Goal: Check status: Check status

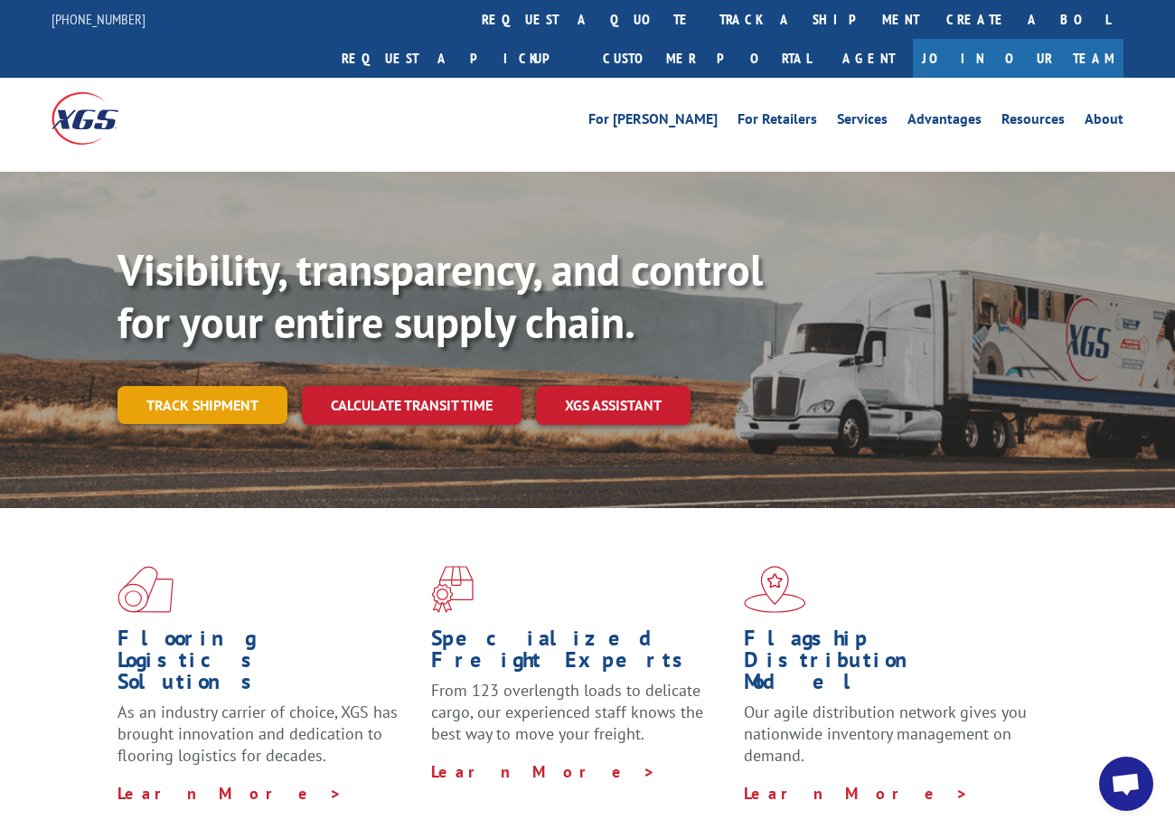
click at [188, 386] on link "Track shipment" at bounding box center [202, 405] width 170 height 38
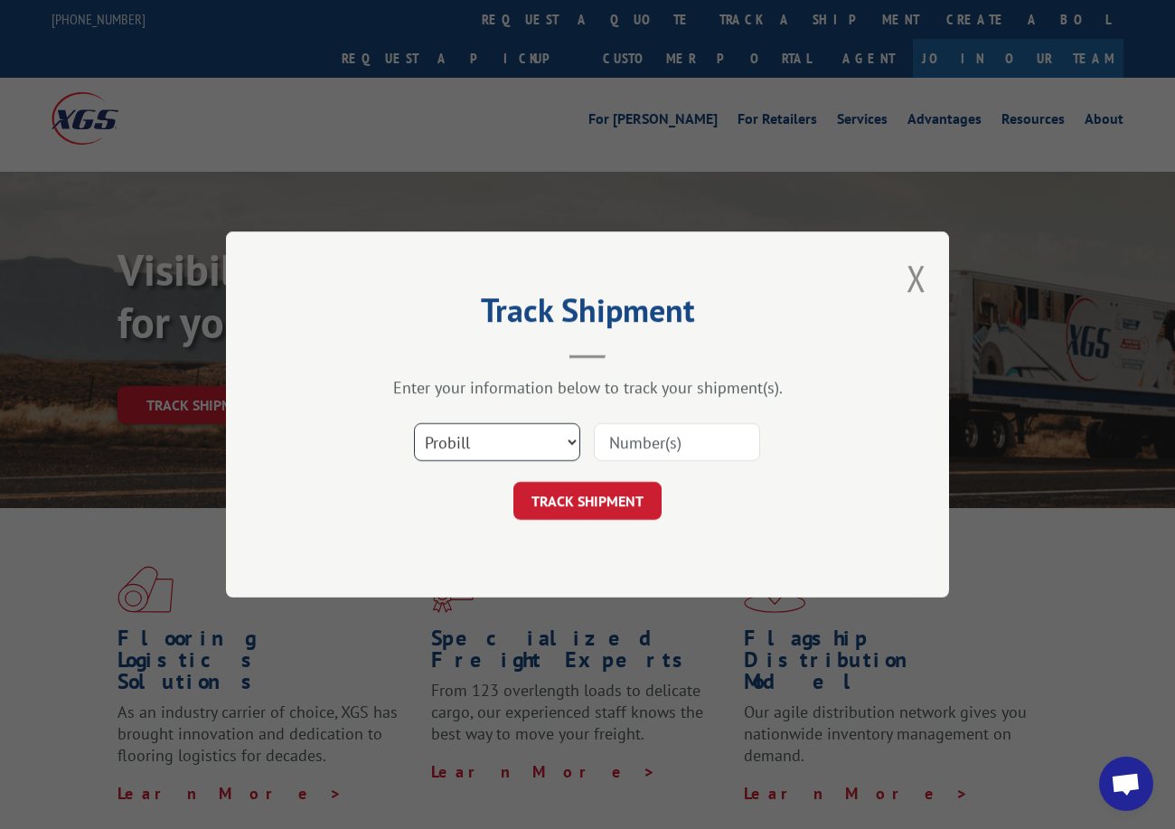
click at [463, 457] on select "Select category... Probill BOL PO" at bounding box center [497, 442] width 166 height 38
select select "po"
click at [414, 423] on select "Select category... Probill BOL PO" at bounding box center [497, 442] width 166 height 38
click at [614, 438] on input at bounding box center [677, 442] width 166 height 38
paste input "16517311"
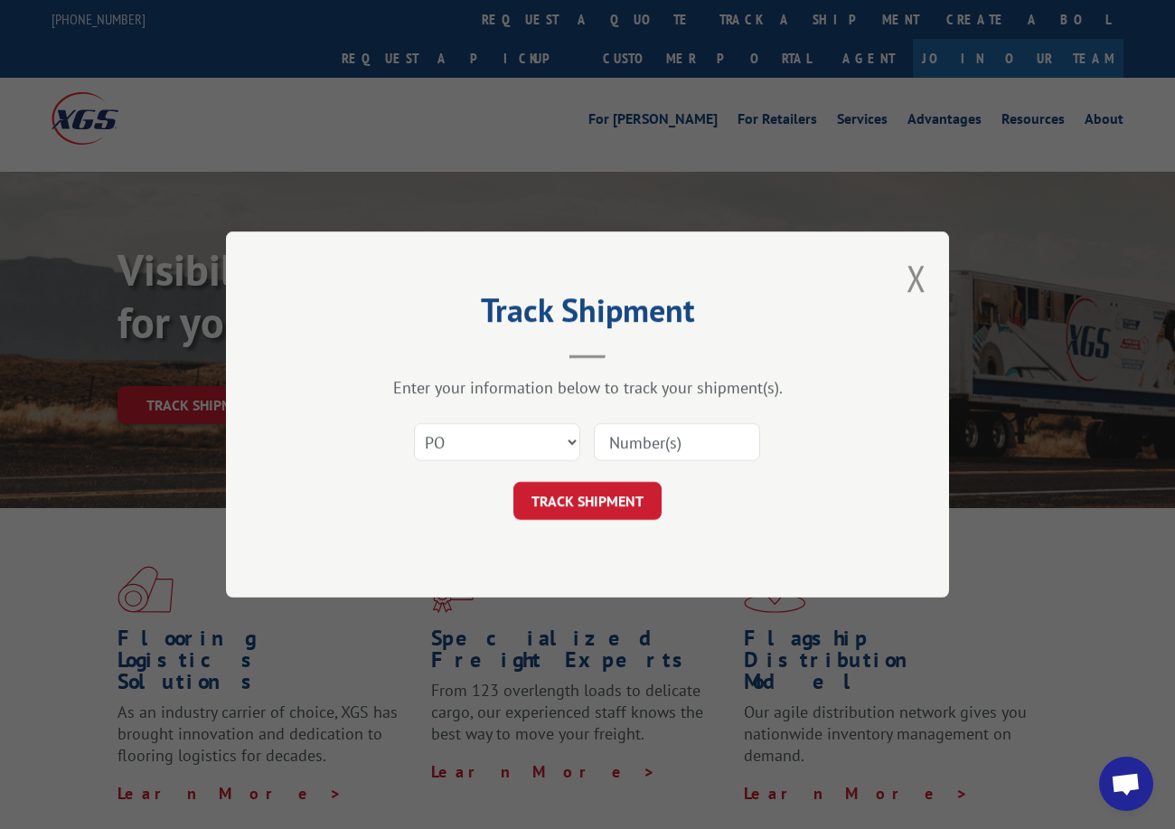
type input "16517311"
click button "TRACK SHIPMENT" at bounding box center [587, 501] width 148 height 38
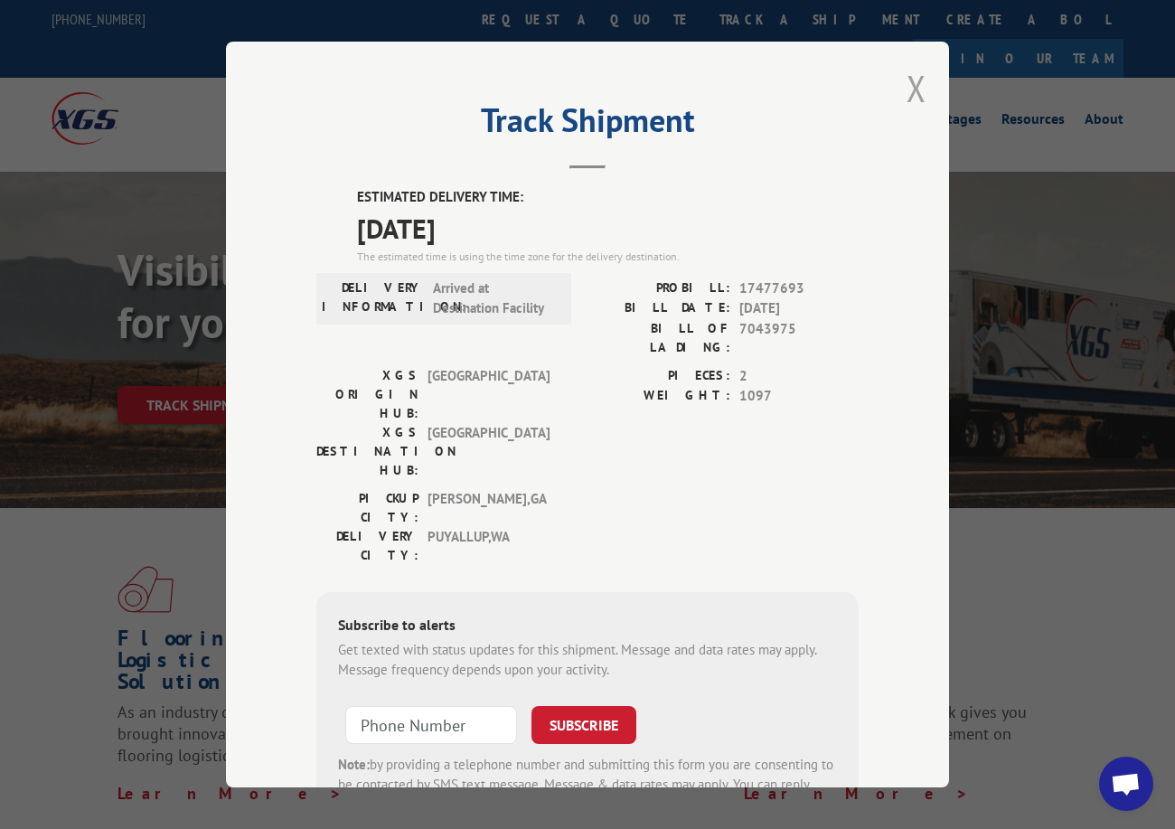
click at [907, 75] on button "Close modal" at bounding box center [917, 88] width 20 height 48
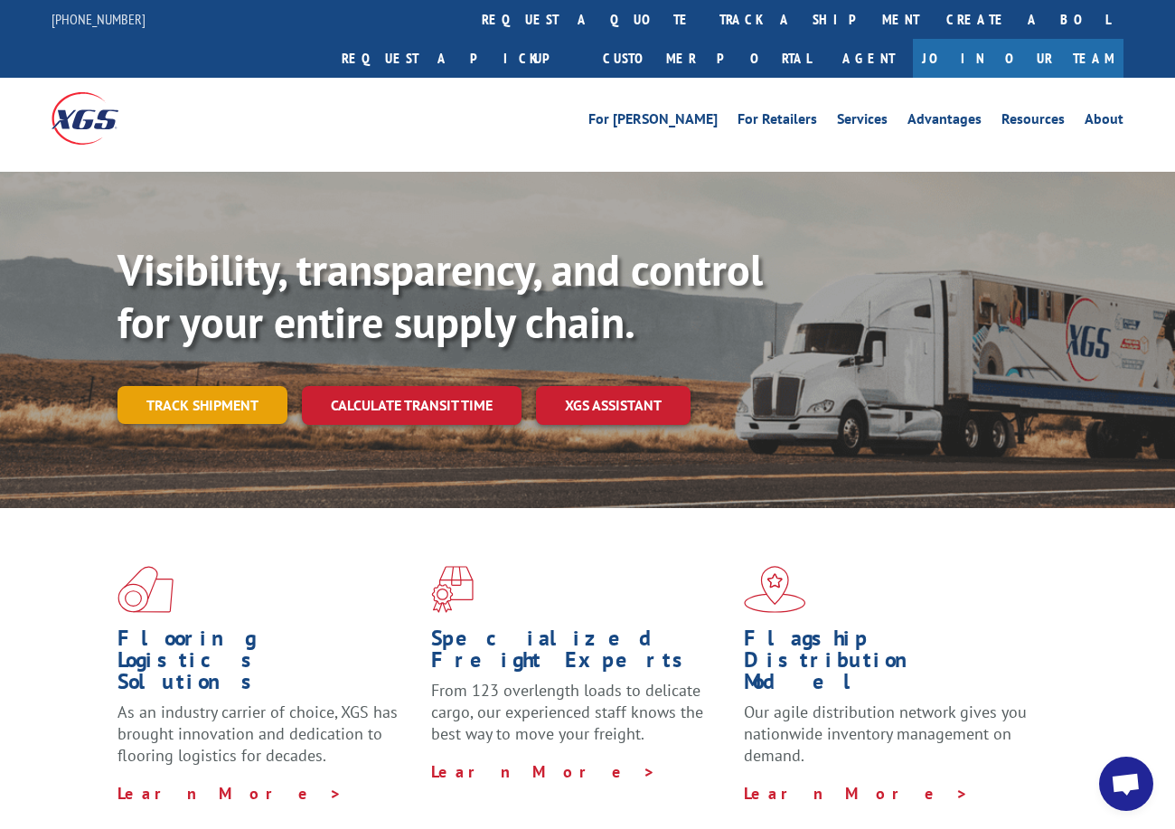
click at [255, 386] on link "Track shipment" at bounding box center [202, 405] width 170 height 38
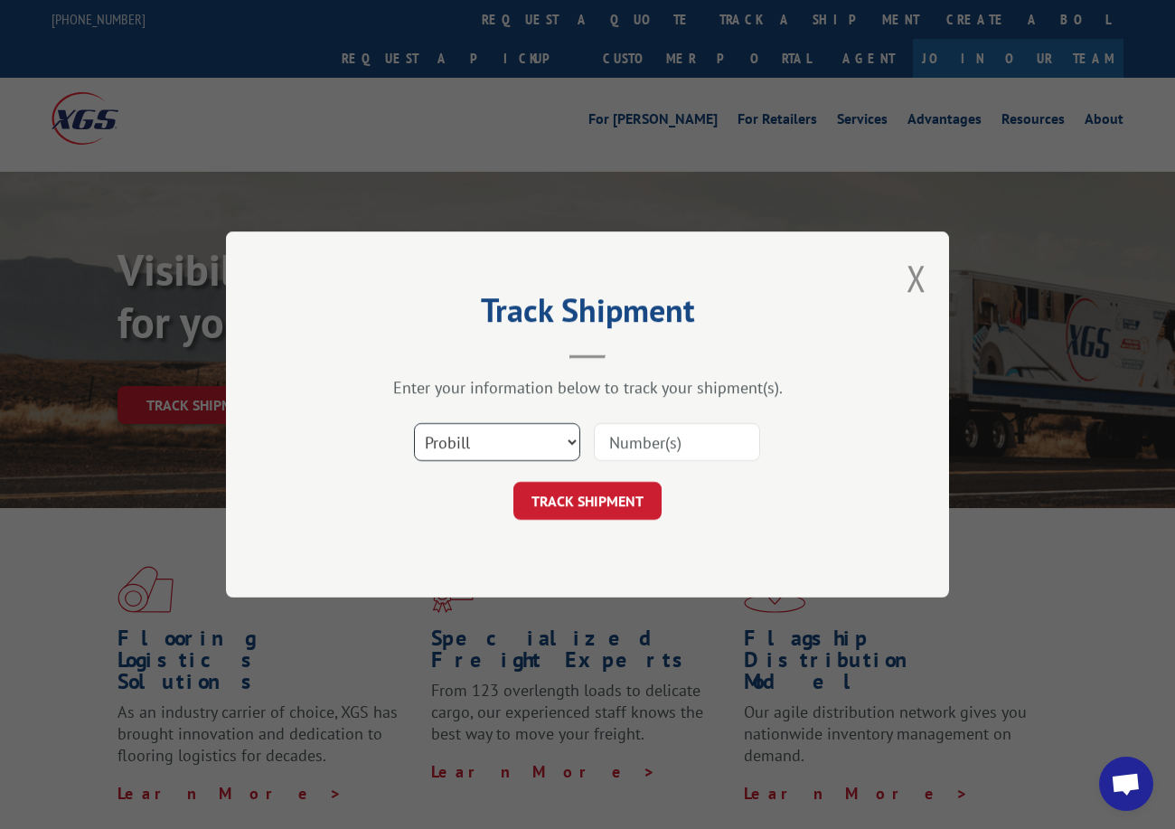
click at [471, 454] on select "Select category... Probill BOL PO" at bounding box center [497, 442] width 166 height 38
select select "po"
click at [414, 423] on select "Select category... Probill BOL PO" at bounding box center [497, 442] width 166 height 38
click at [629, 446] on input at bounding box center [677, 442] width 166 height 38
paste input "40536437"
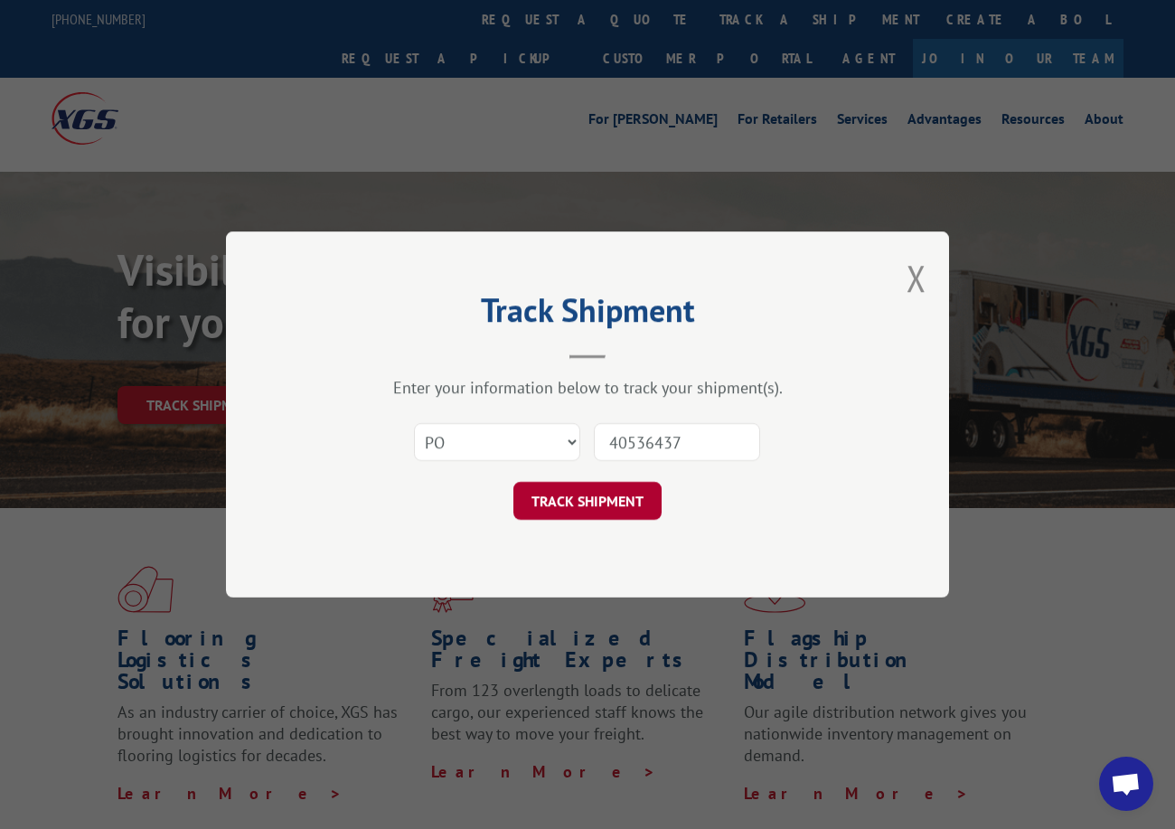
type input "40536437"
click at [626, 504] on button "TRACK SHIPMENT" at bounding box center [587, 501] width 148 height 38
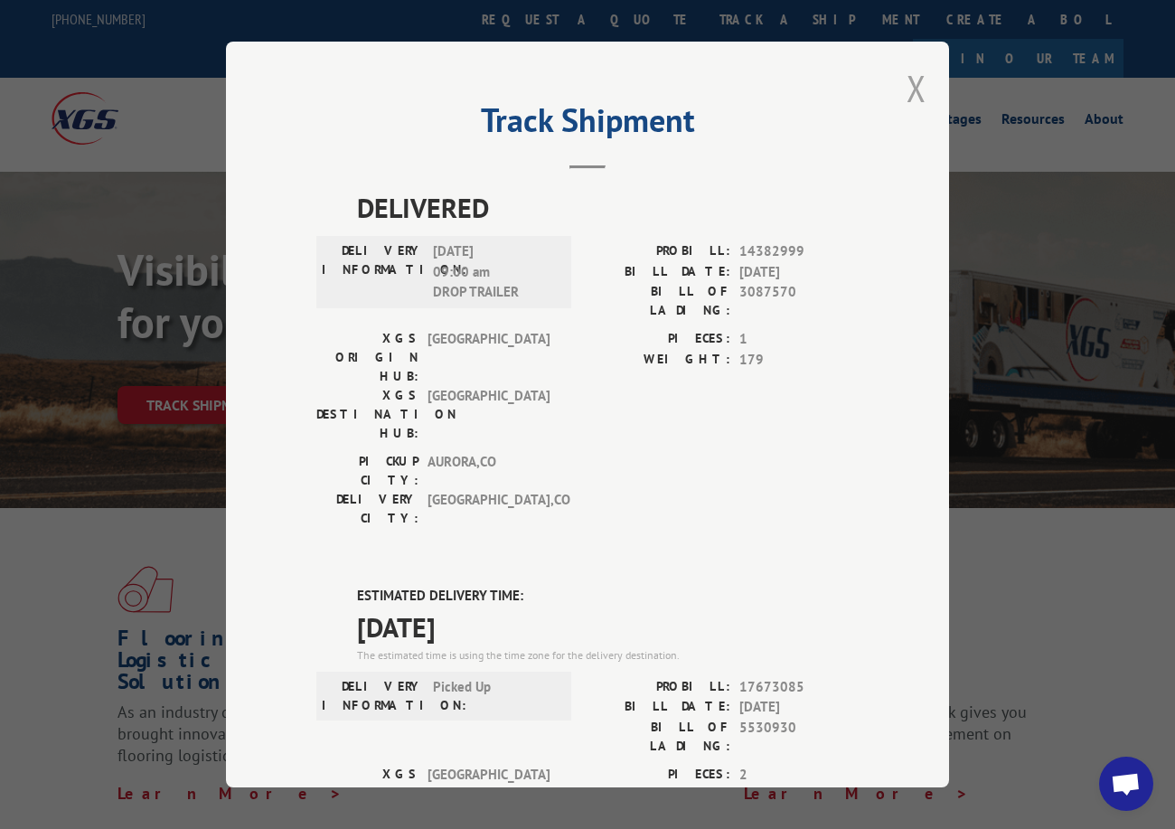
drag, startPoint x: 912, startPoint y: 82, endPoint x: 794, endPoint y: 3, distance: 141.9
click at [912, 81] on button "Close modal" at bounding box center [917, 88] width 20 height 48
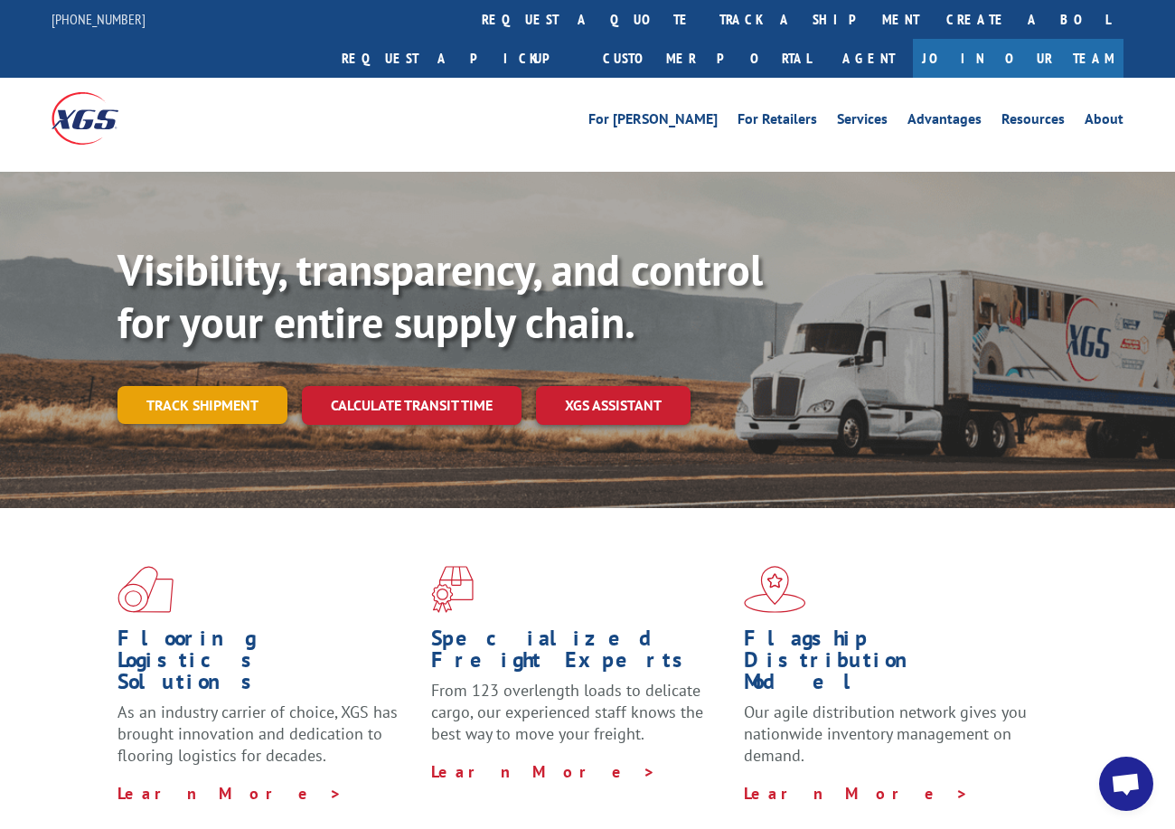
click at [219, 386] on link "Track shipment" at bounding box center [202, 405] width 170 height 38
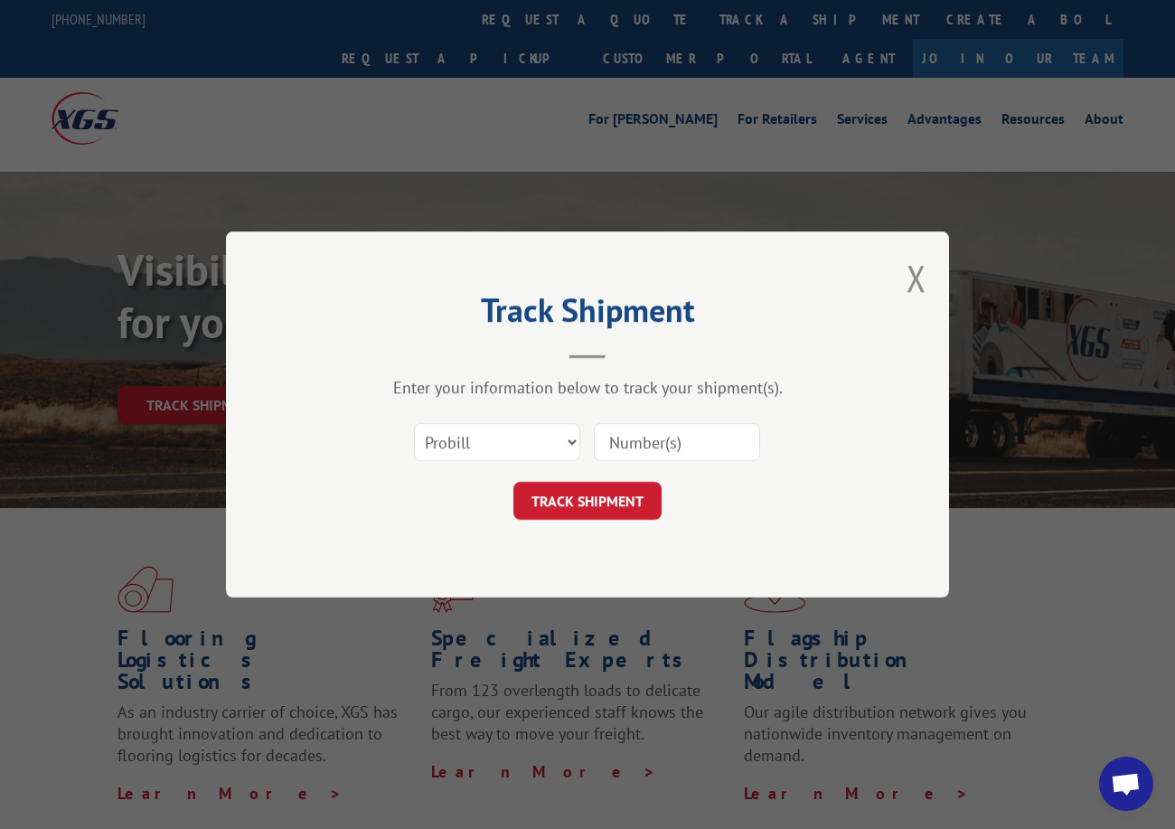
click at [484, 462] on div "Select category... Probill BOL PO" at bounding box center [497, 442] width 164 height 42
click at [484, 454] on select "Select category... Probill BOL PO" at bounding box center [497, 442] width 166 height 38
select select "po"
click at [414, 423] on select "Select category... Probill BOL PO" at bounding box center [497, 442] width 166 height 38
drag, startPoint x: 588, startPoint y: 478, endPoint x: 599, endPoint y: 462, distance: 19.6
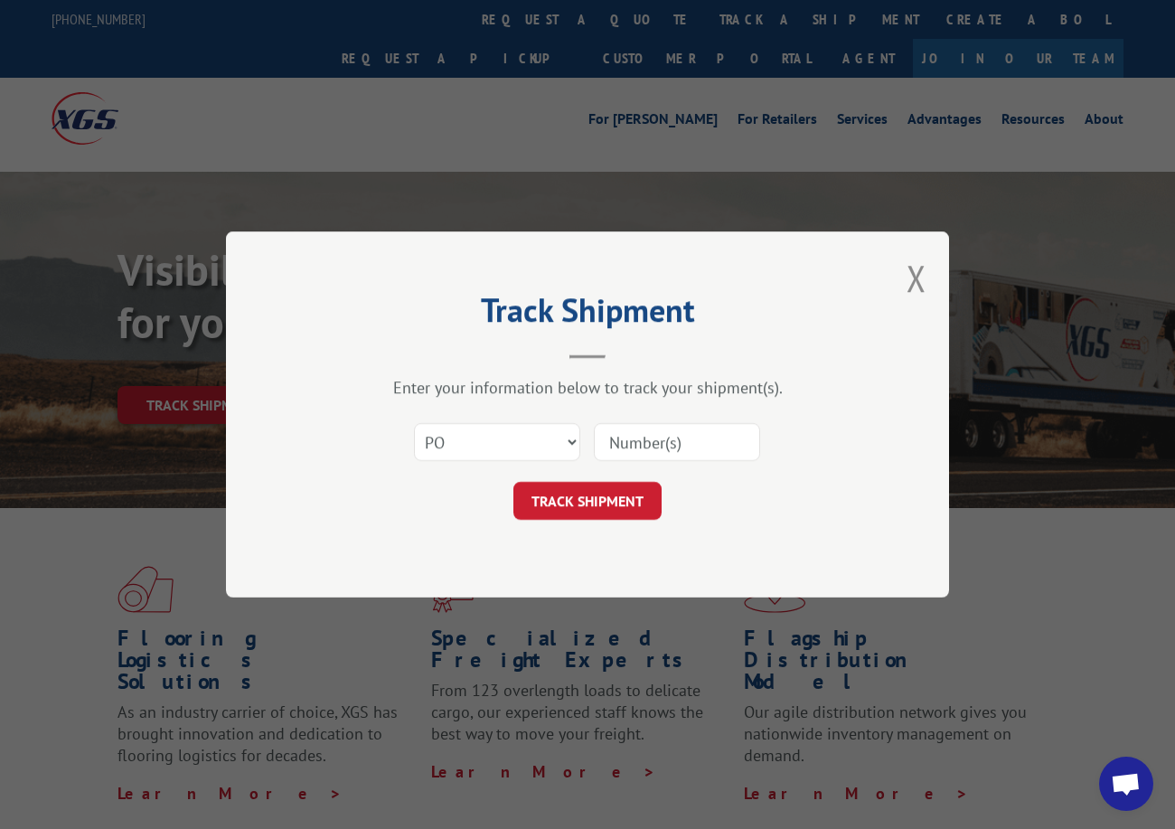
click at [592, 473] on form "Select category... Probill BOL PO TRACK SHIPMENT" at bounding box center [587, 466] width 542 height 108
click at [605, 455] on input at bounding box center [677, 442] width 166 height 38
paste input "40536512"
type input "40536512"
click at [595, 492] on button "TRACK SHIPMENT" at bounding box center [587, 501] width 148 height 38
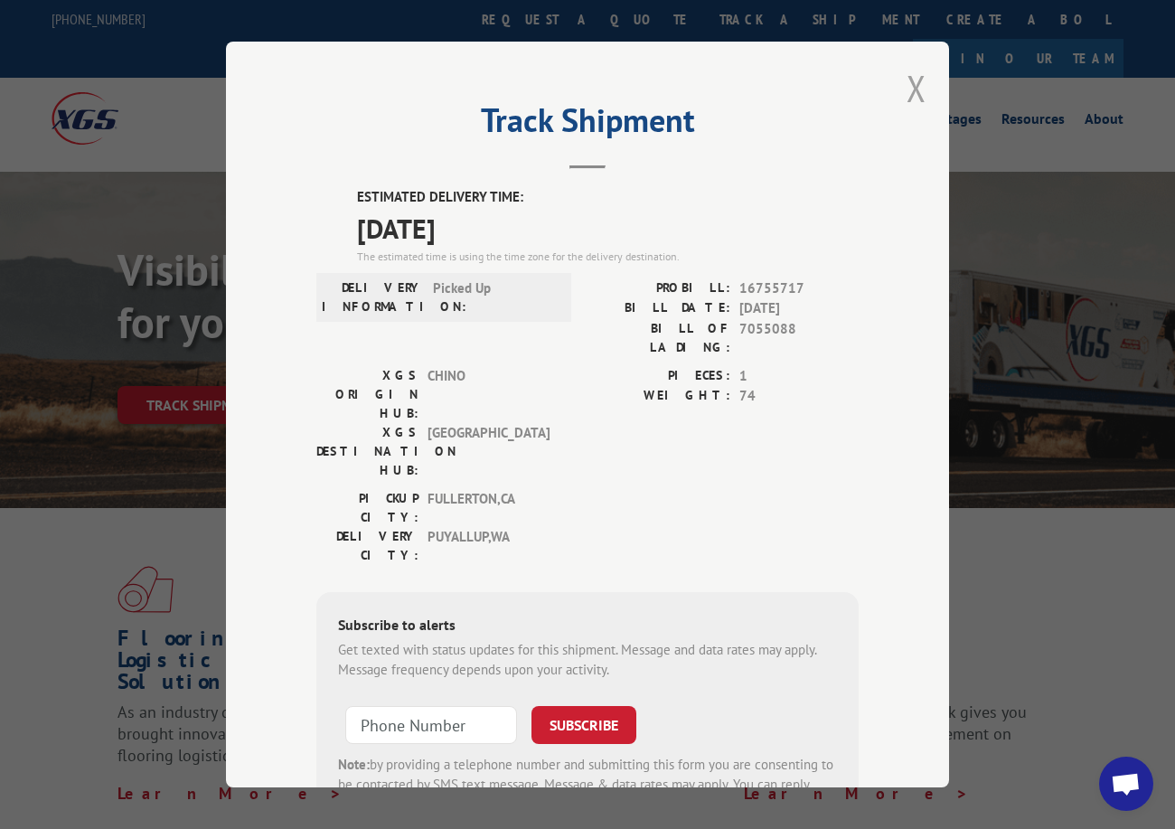
click at [907, 84] on button "Close modal" at bounding box center [917, 88] width 20 height 48
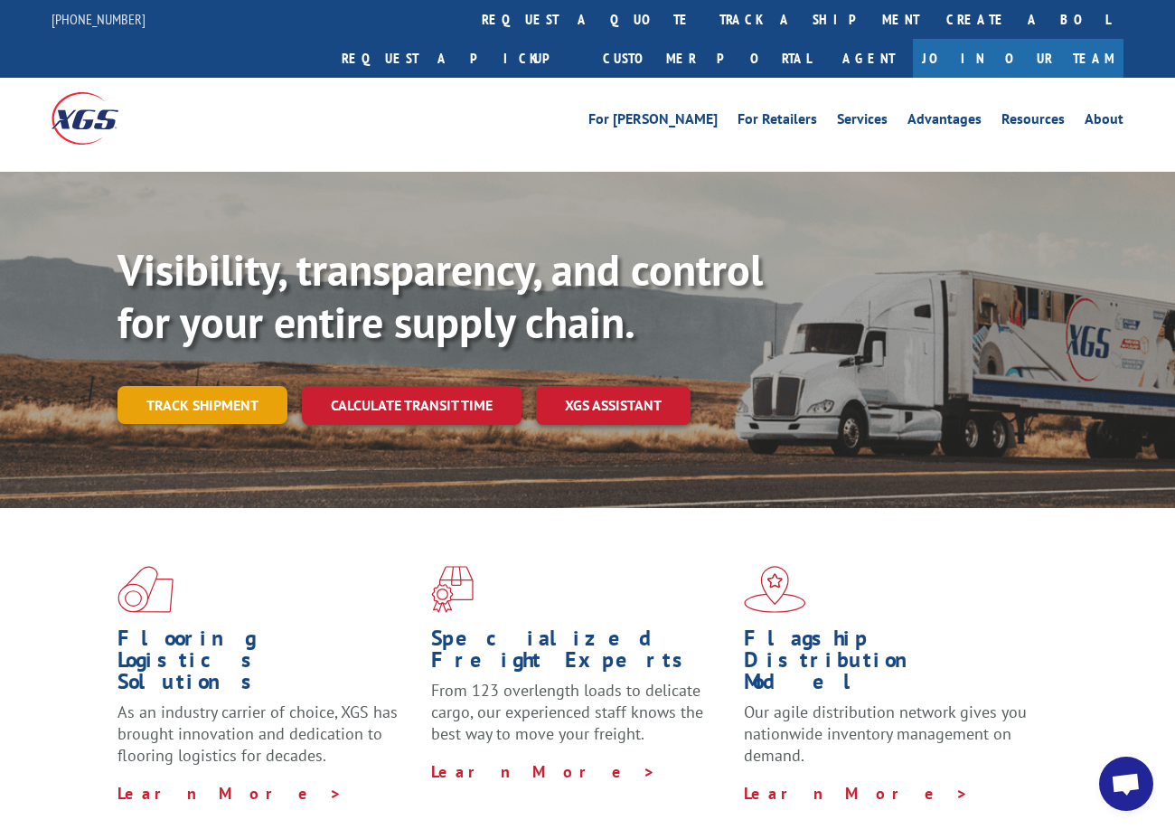
click at [234, 386] on link "Track shipment" at bounding box center [202, 405] width 170 height 38
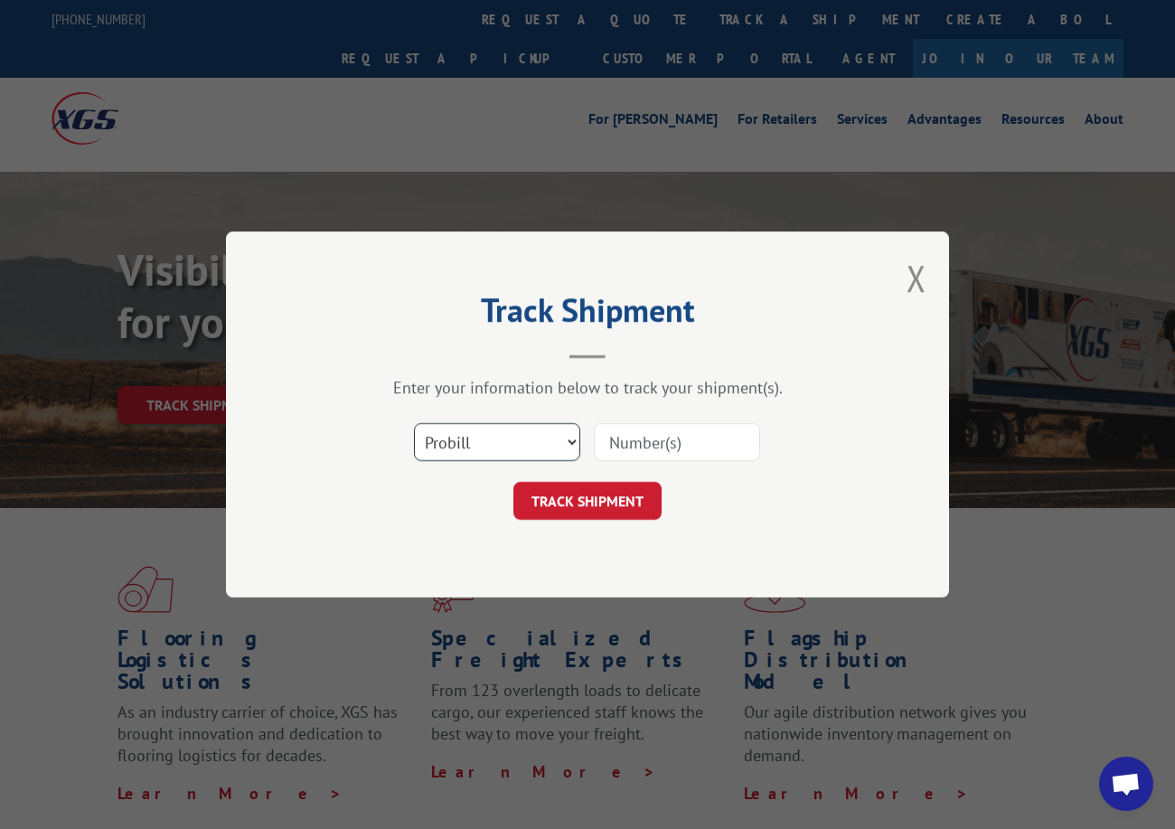
click at [464, 443] on select "Select category... Probill BOL PO" at bounding box center [497, 442] width 166 height 38
select select "po"
click at [414, 423] on select "Select category... Probill BOL PO" at bounding box center [497, 442] width 166 height 38
click at [601, 440] on input at bounding box center [677, 442] width 166 height 38
paste input "08523927"
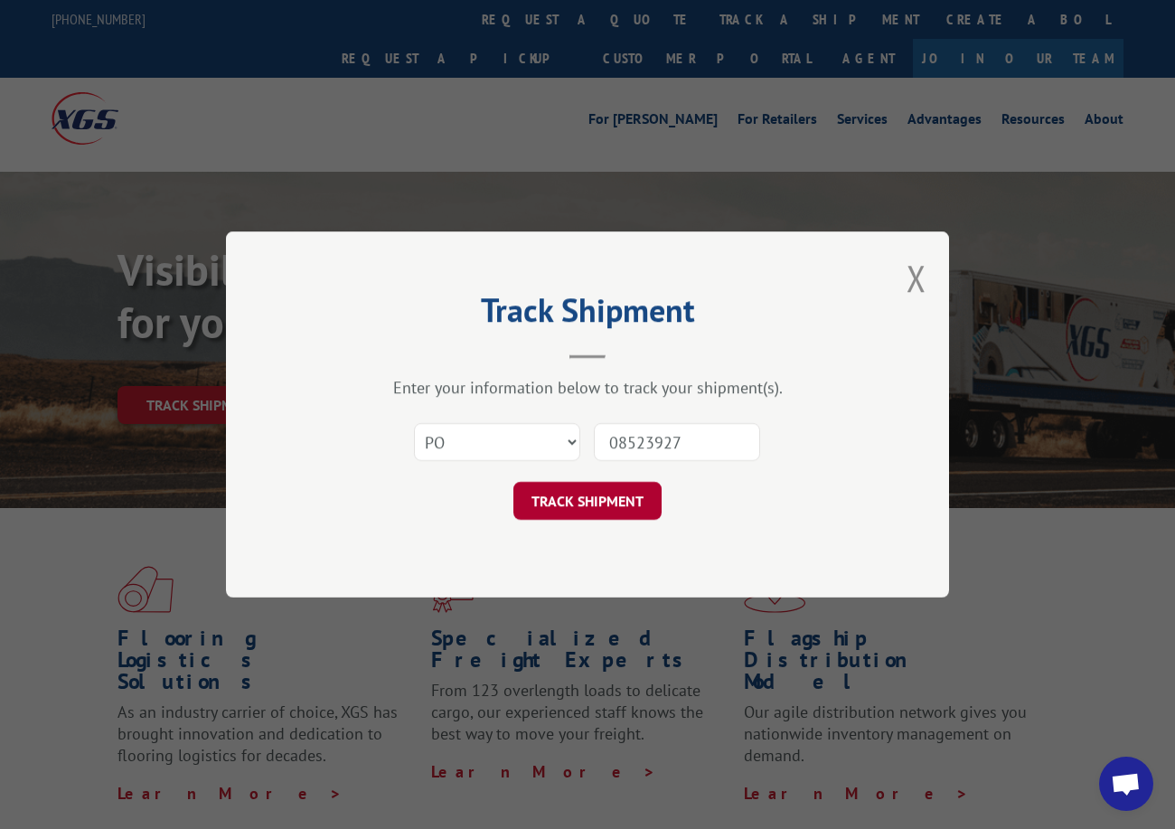
type input "08523927"
click at [606, 511] on button "TRACK SHIPMENT" at bounding box center [587, 501] width 148 height 38
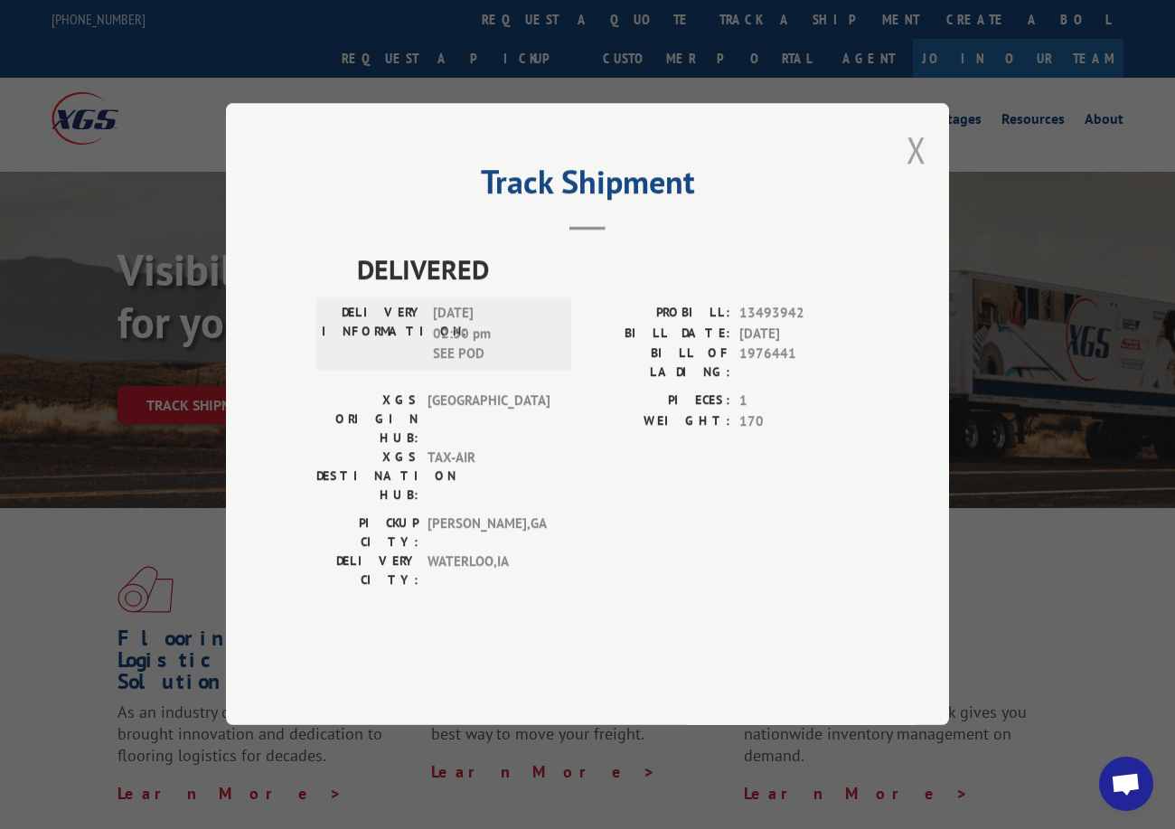
click at [922, 174] on button "Close modal" at bounding box center [917, 150] width 20 height 48
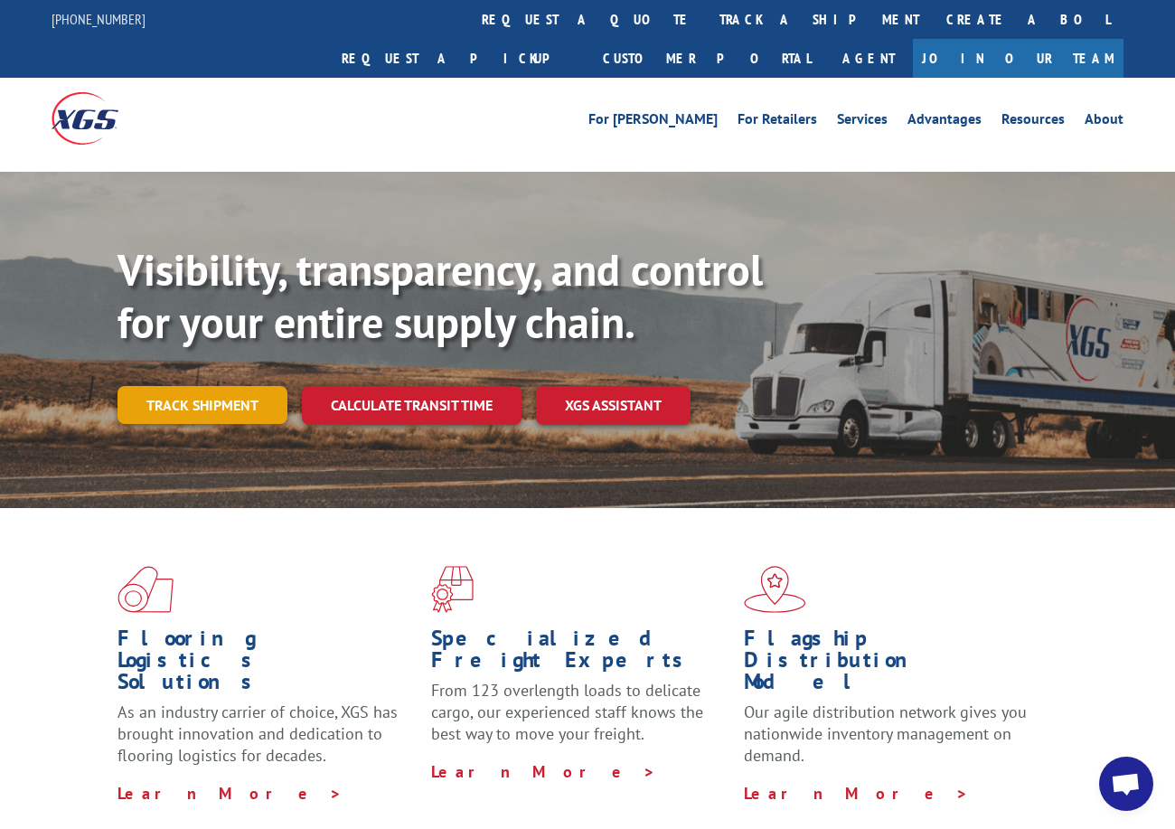
click at [198, 386] on link "Track shipment" at bounding box center [202, 405] width 170 height 38
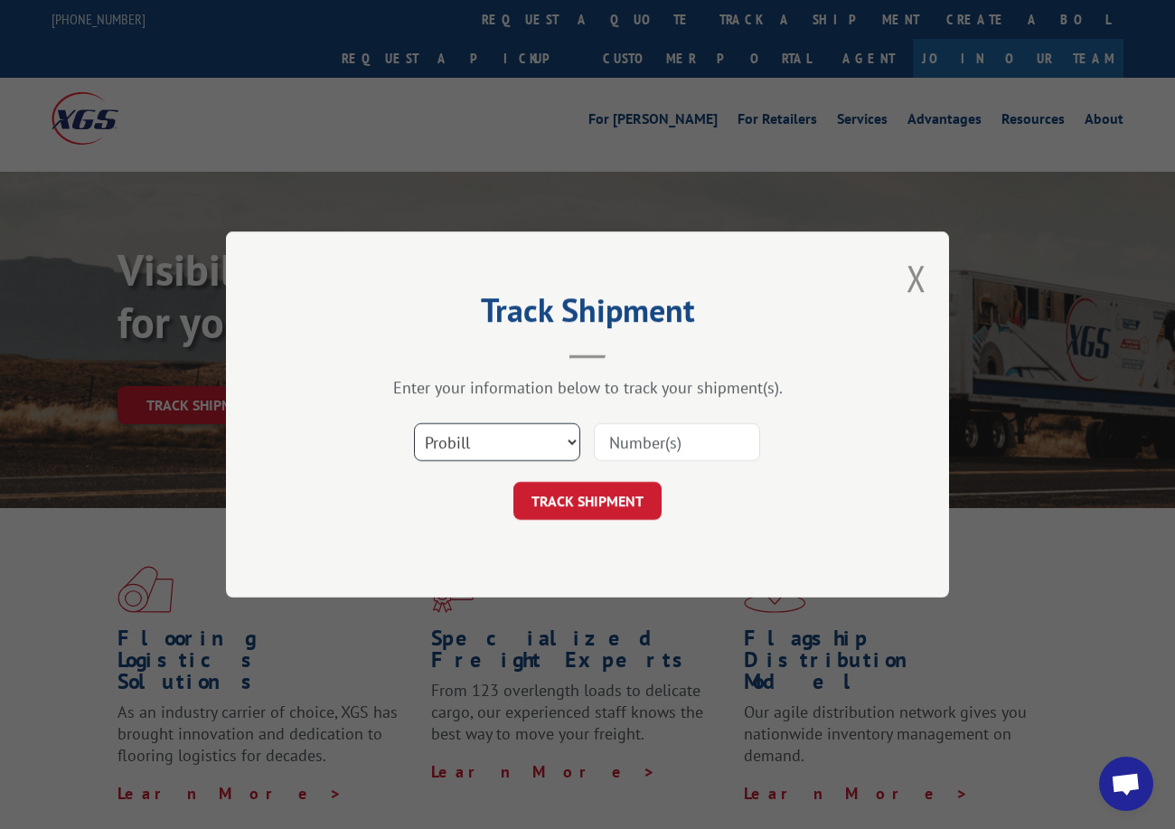
click at [478, 440] on select "Select category... Probill BOL PO" at bounding box center [497, 442] width 166 height 38
select select "po"
click at [414, 423] on select "Select category... Probill BOL PO" at bounding box center [497, 442] width 166 height 38
paste input "20523851"
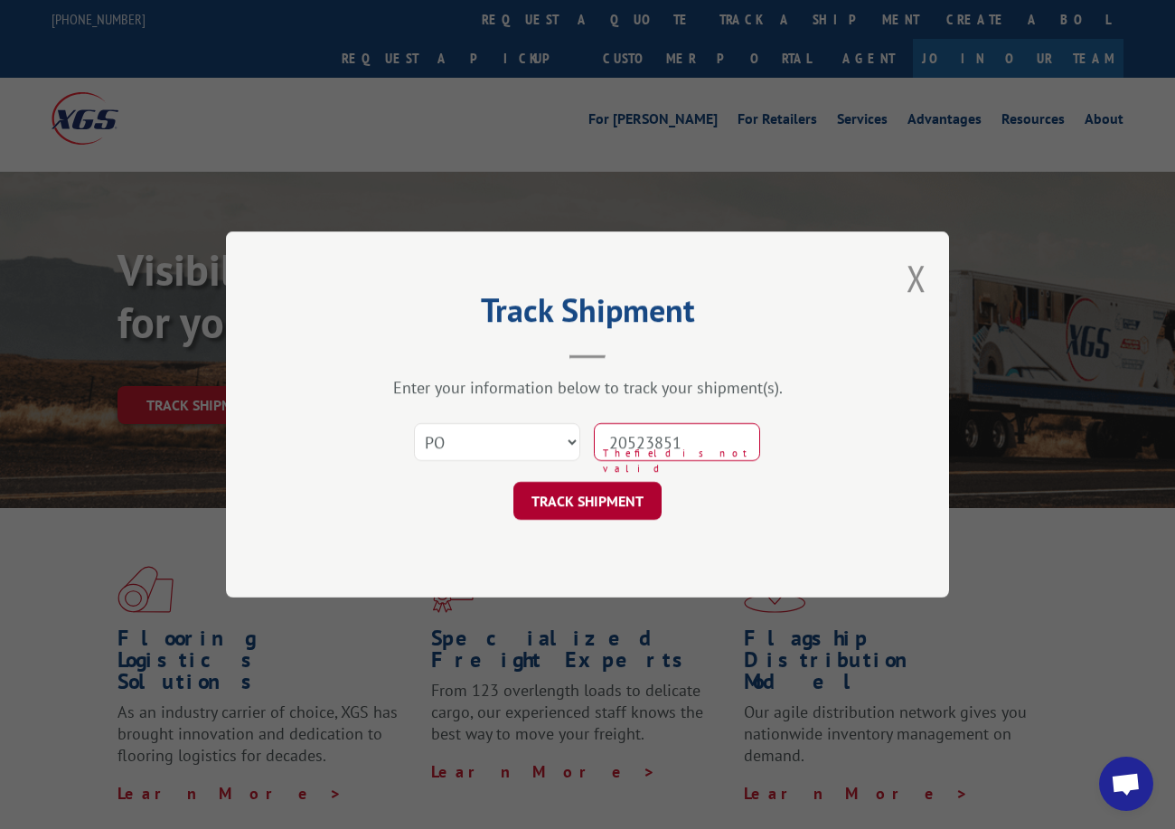
click at [603, 496] on button "TRACK SHIPMENT" at bounding box center [587, 501] width 148 height 38
click at [646, 446] on input "20523851" at bounding box center [677, 442] width 166 height 38
type input "20523851"
click at [625, 494] on button "TRACK SHIPMENT" at bounding box center [587, 501] width 148 height 38
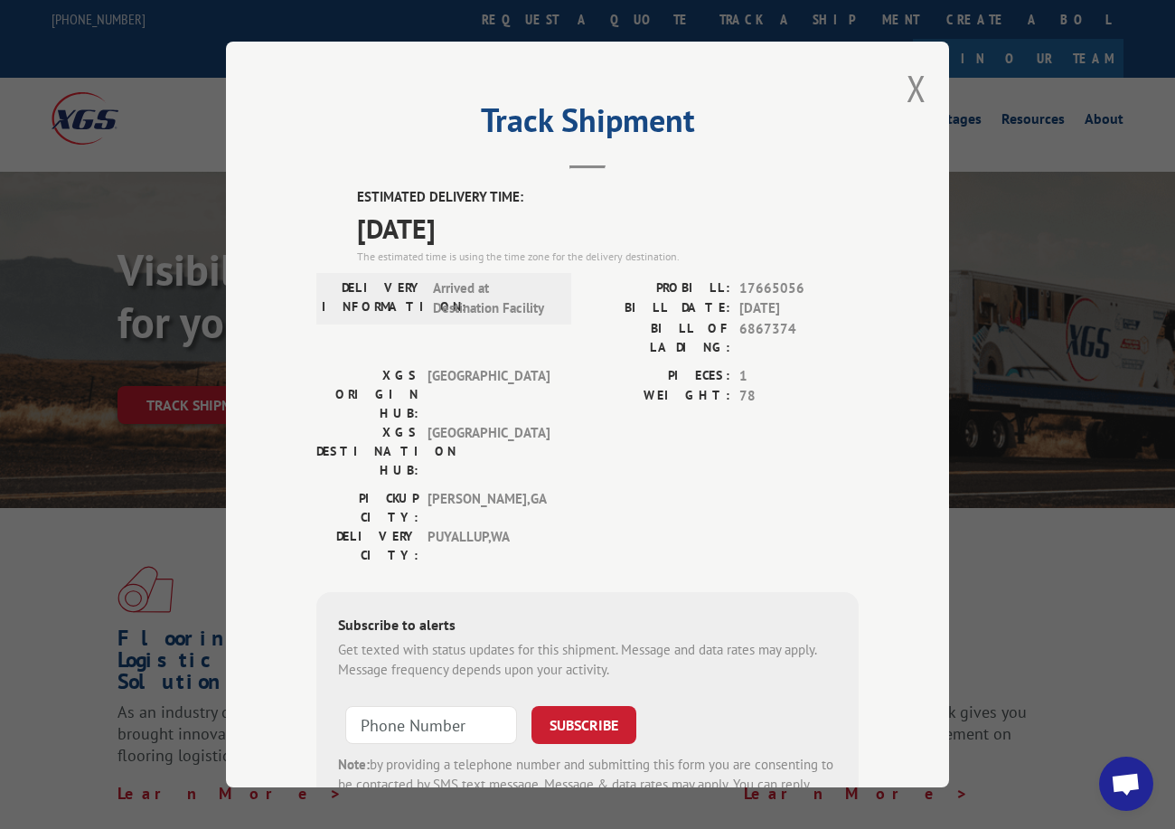
click at [898, 80] on div "Track Shipment ESTIMATED DELIVERY TIME: [DATE] The estimated time is using the …" at bounding box center [587, 415] width 723 height 746
drag, startPoint x: 910, startPoint y: 85, endPoint x: 691, endPoint y: 5, distance: 233.9
click at [907, 82] on button "Close modal" at bounding box center [917, 88] width 20 height 48
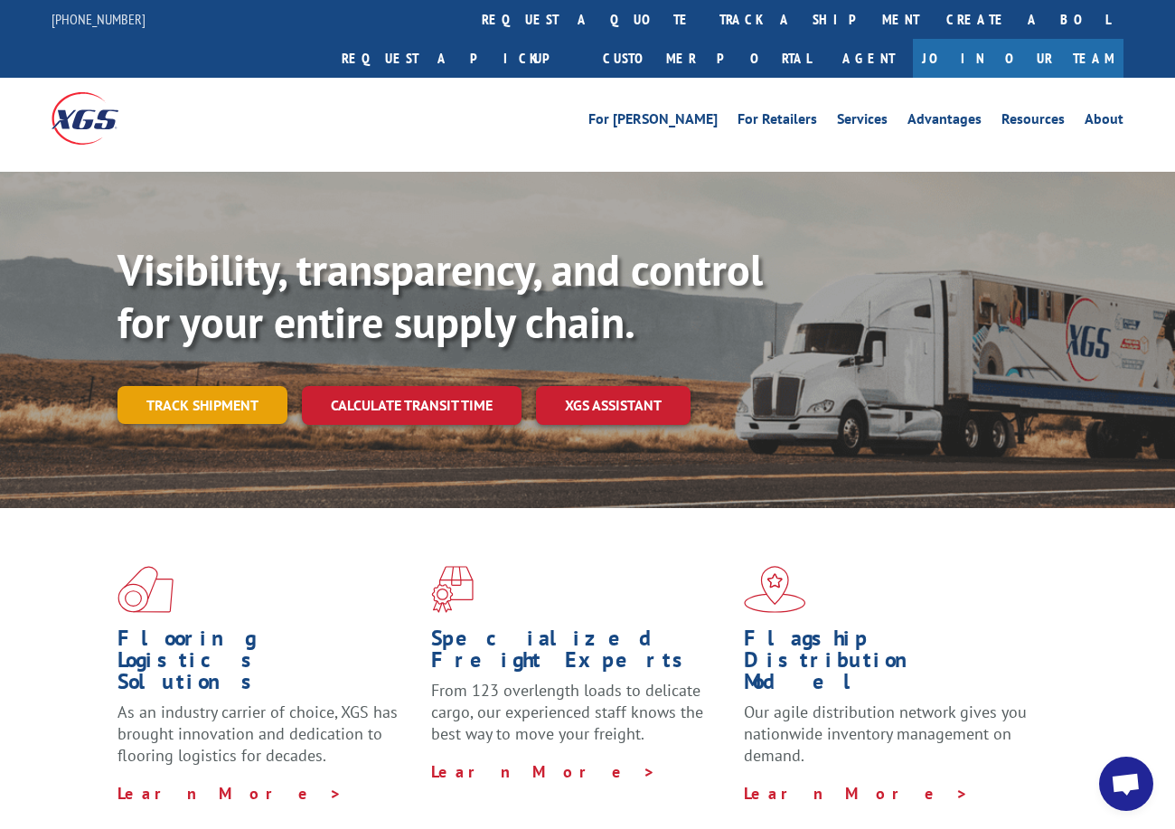
click at [222, 386] on link "Track shipment" at bounding box center [202, 405] width 170 height 38
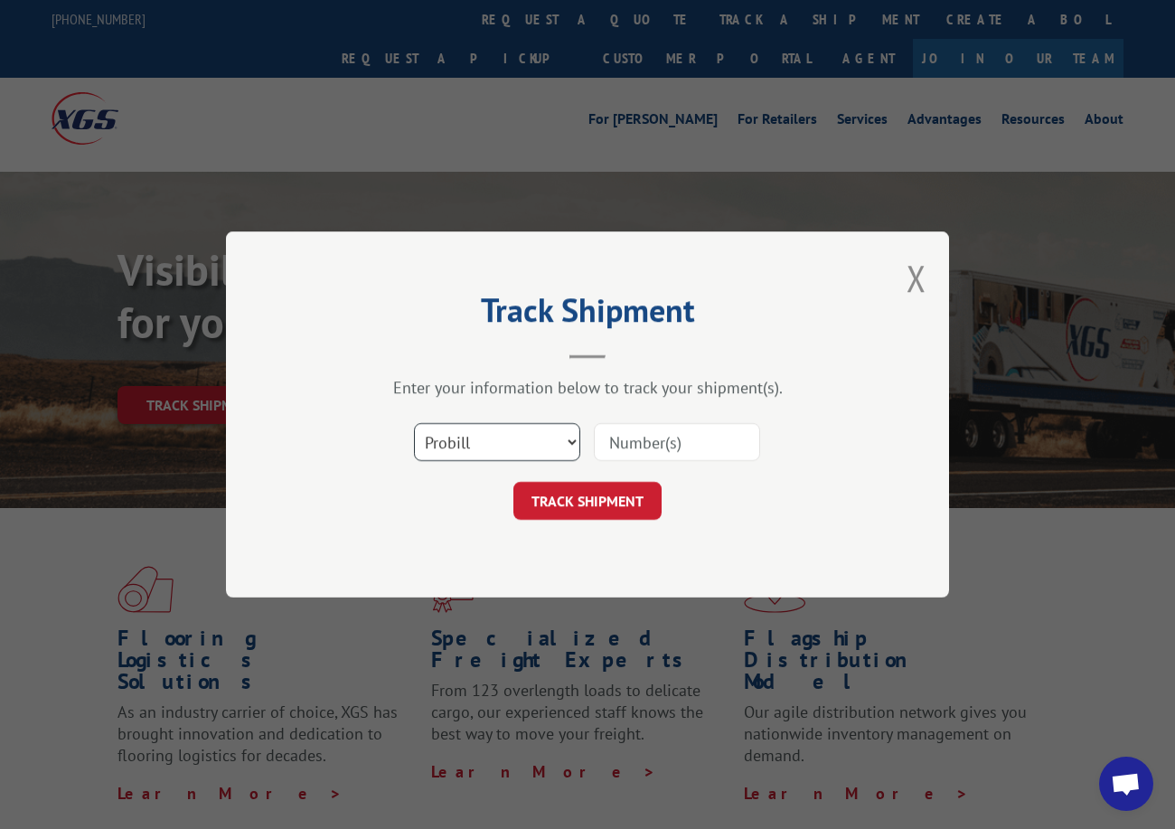
click at [465, 456] on select "Select category... Probill BOL PO" at bounding box center [497, 442] width 166 height 38
select select "po"
click at [414, 423] on select "Select category... Probill BOL PO" at bounding box center [497, 442] width 166 height 38
click at [634, 430] on input at bounding box center [677, 442] width 166 height 38
paste input "28509154"
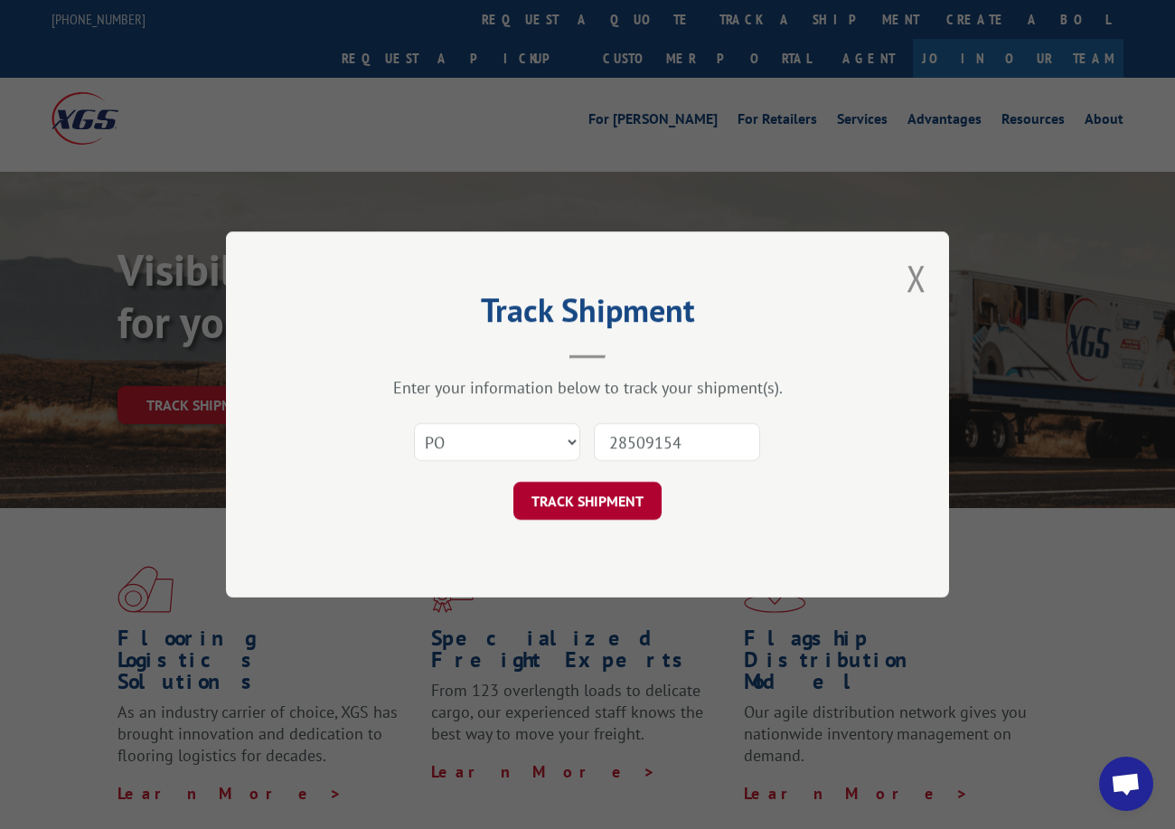
type input "28509154"
click at [586, 500] on button "TRACK SHIPMENT" at bounding box center [587, 501] width 148 height 38
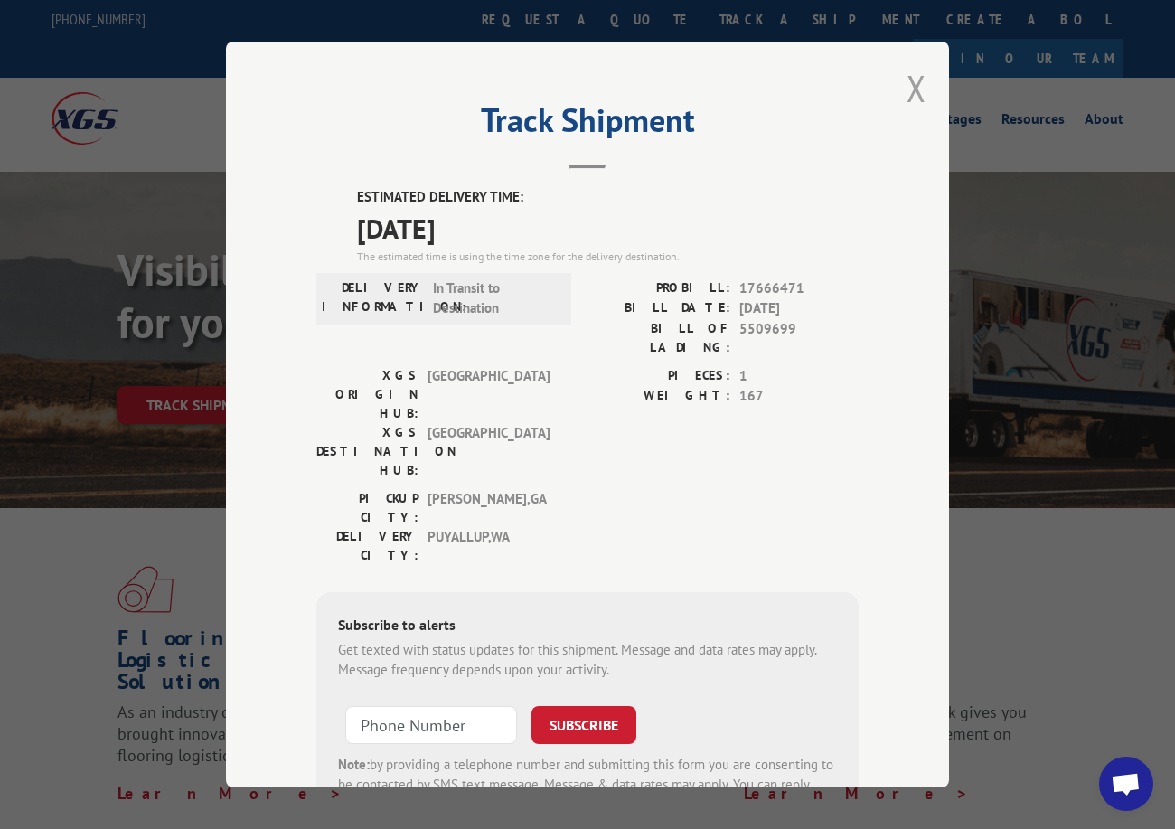
click at [908, 82] on button "Close modal" at bounding box center [917, 88] width 20 height 48
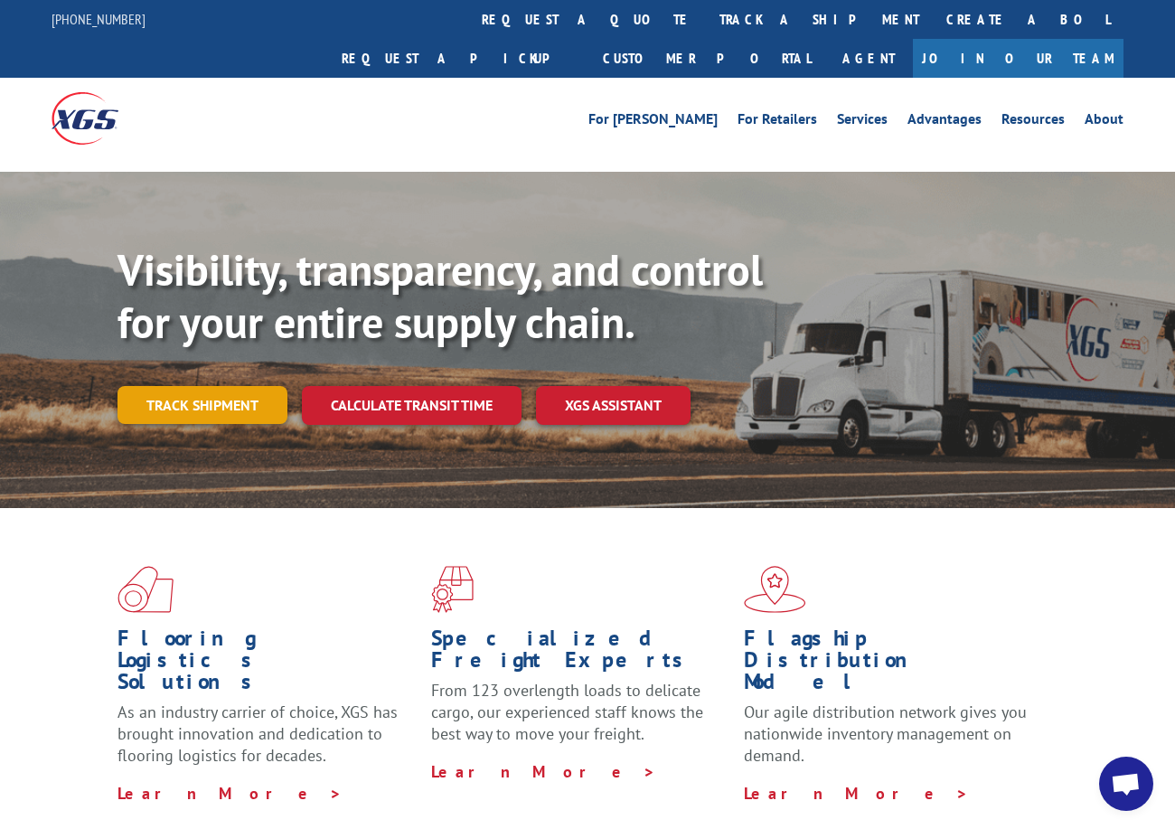
click at [236, 386] on link "Track shipment" at bounding box center [202, 405] width 170 height 38
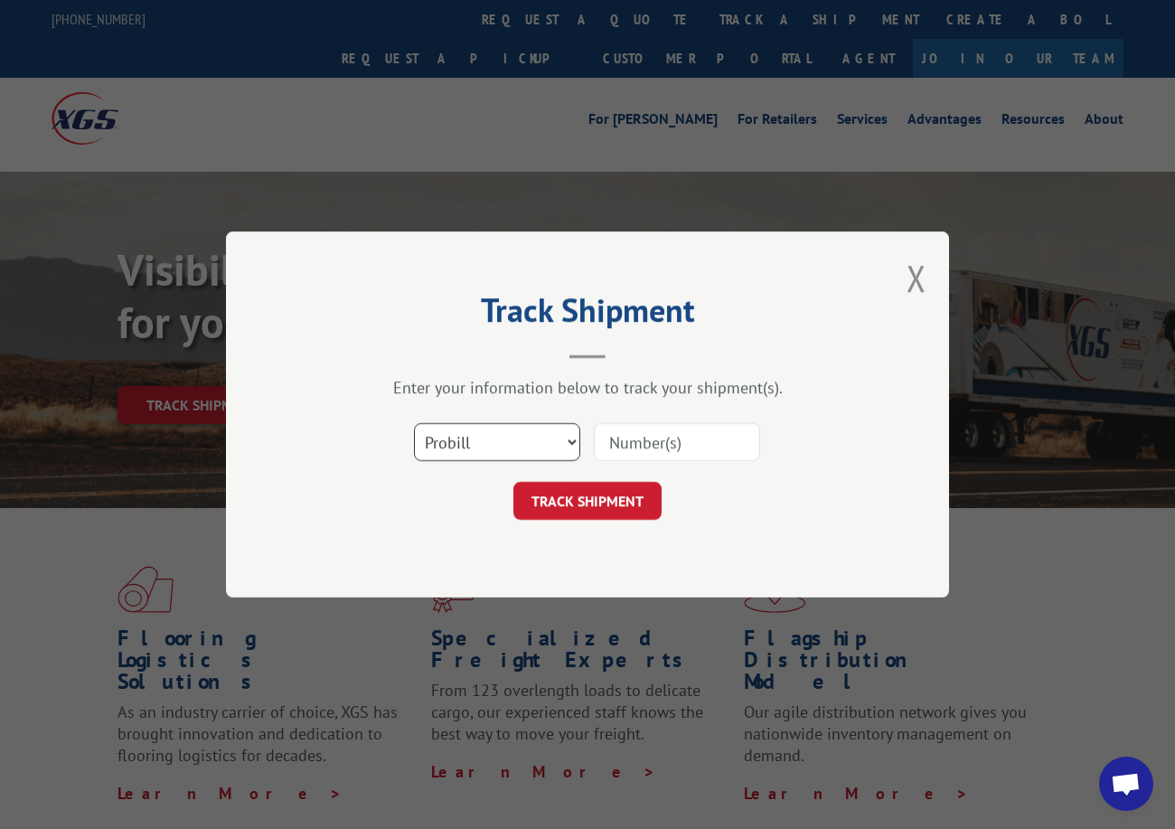
click at [440, 447] on select "Select category... Probill BOL PO" at bounding box center [497, 442] width 166 height 38
select select "po"
click at [414, 423] on select "Select category... Probill BOL PO" at bounding box center [497, 442] width 166 height 38
click at [623, 431] on input at bounding box center [677, 442] width 166 height 38
click at [650, 448] on input at bounding box center [677, 442] width 166 height 38
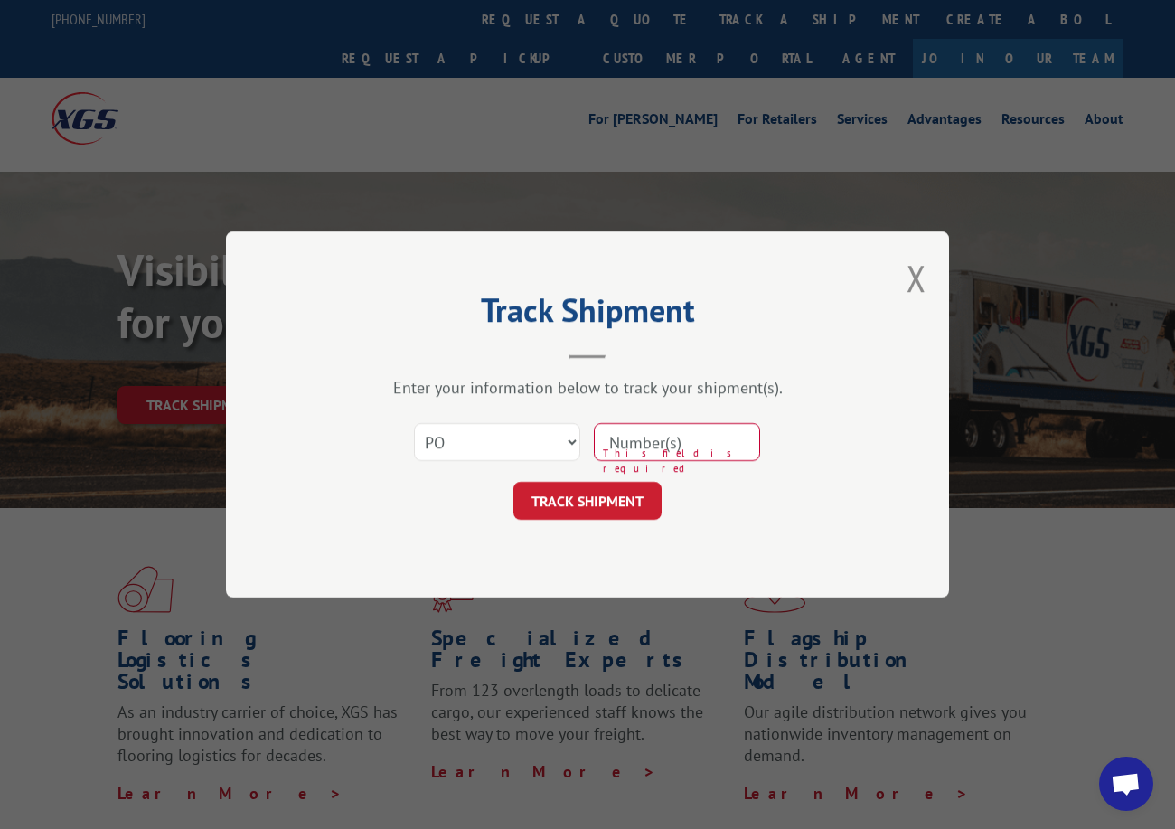
paste input "28509185"
type input "28509185"
click at [590, 503] on button "TRACK SHIPMENT" at bounding box center [587, 501] width 148 height 38
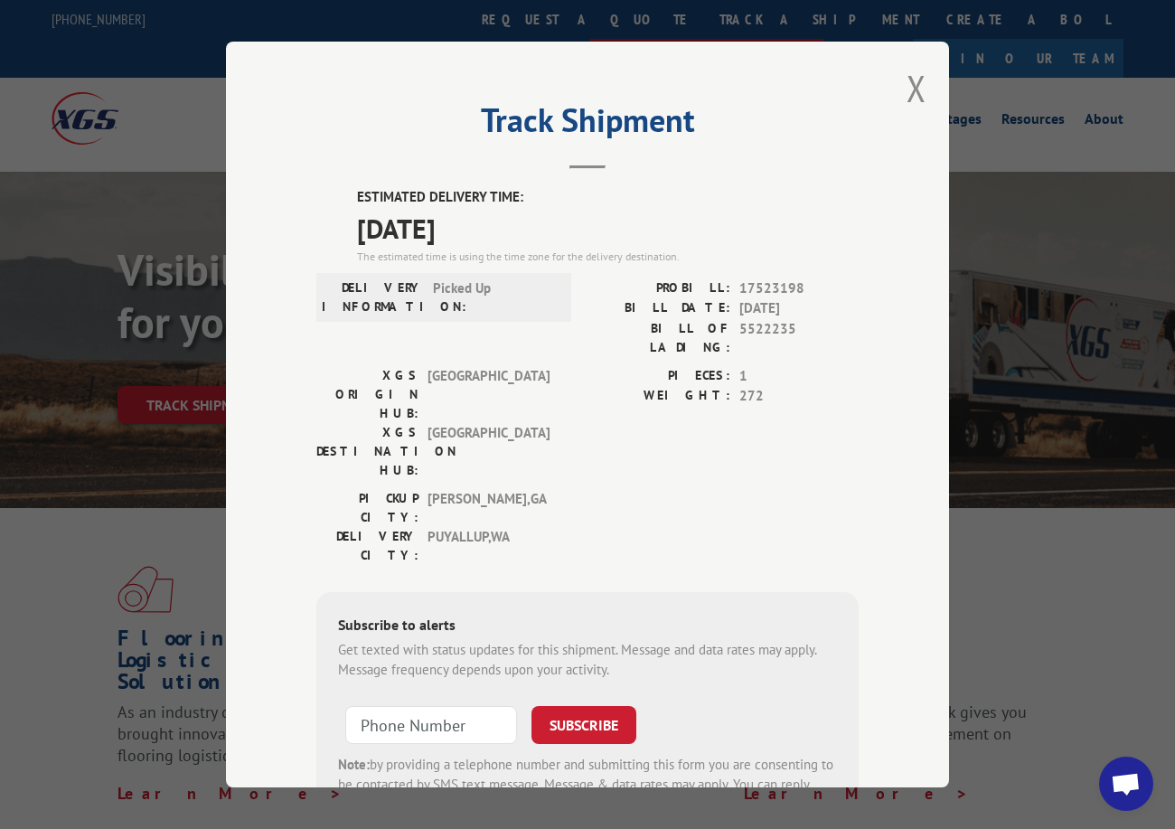
drag, startPoint x: 911, startPoint y: 83, endPoint x: 826, endPoint y: 21, distance: 105.4
click at [908, 80] on button "Close modal" at bounding box center [917, 88] width 20 height 48
